Goal: Find specific page/section: Find specific page/section

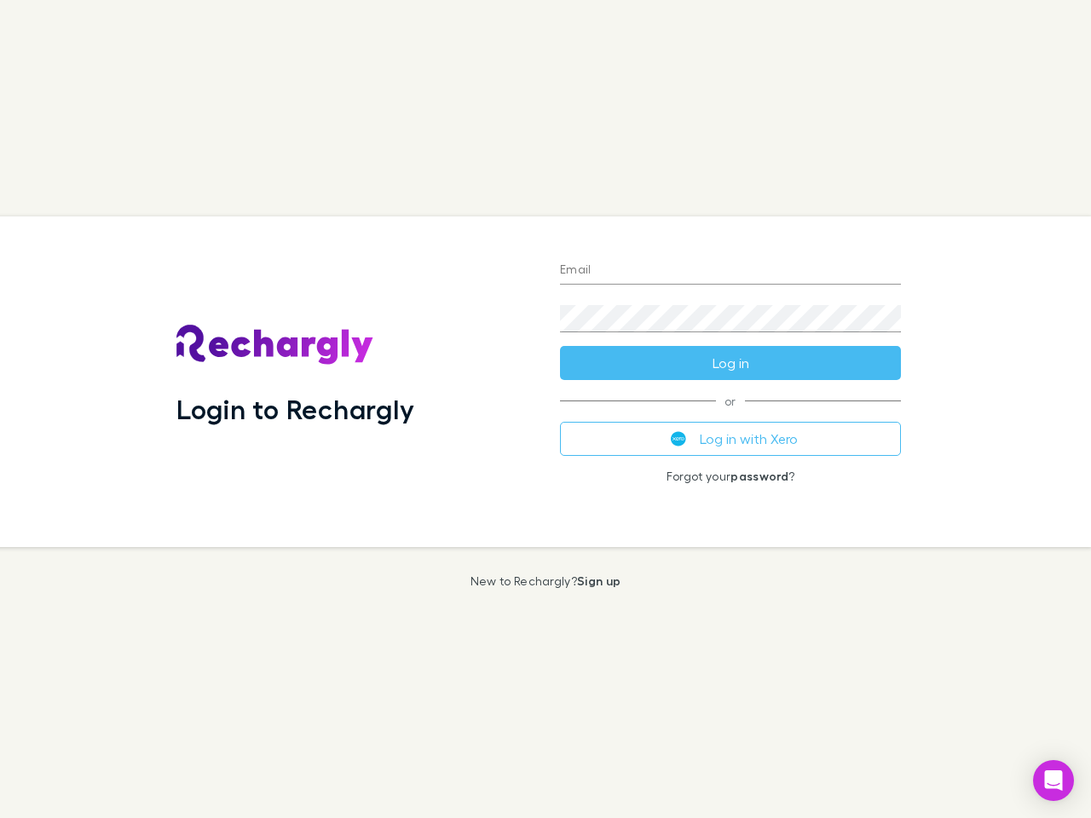
click at [545, 409] on div "Login to Rechargly" at bounding box center [354, 381] width 383 height 331
click at [730, 271] on input "Email" at bounding box center [730, 270] width 341 height 27
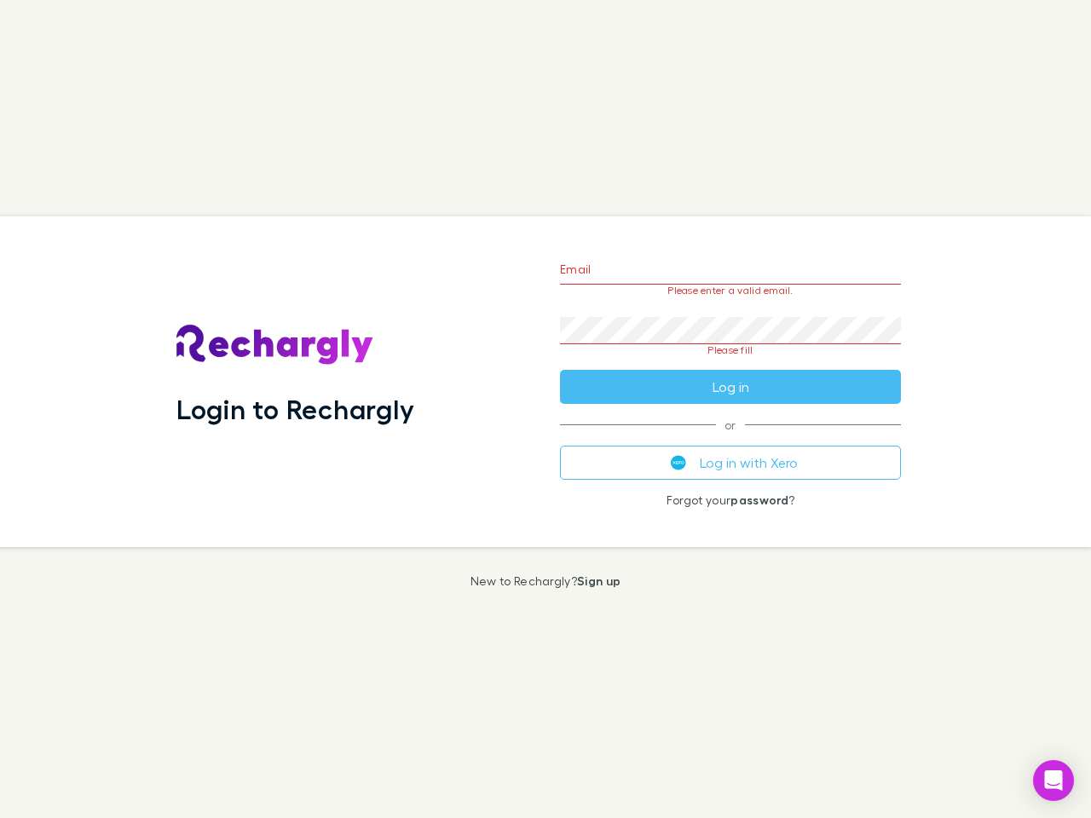
click at [730, 363] on form "Email Please enter a valid email. Password Please fill Log in" at bounding box center [730, 324] width 341 height 160
click at [730, 439] on div "Email Please enter a valid email. Password Please fill Log in or Log in with Xe…" at bounding box center [730, 381] width 368 height 331
click at [1053, 780] on icon "Open Intercom Messenger" at bounding box center [1054, 780] width 18 height 20
